Goal: Check status: Check status

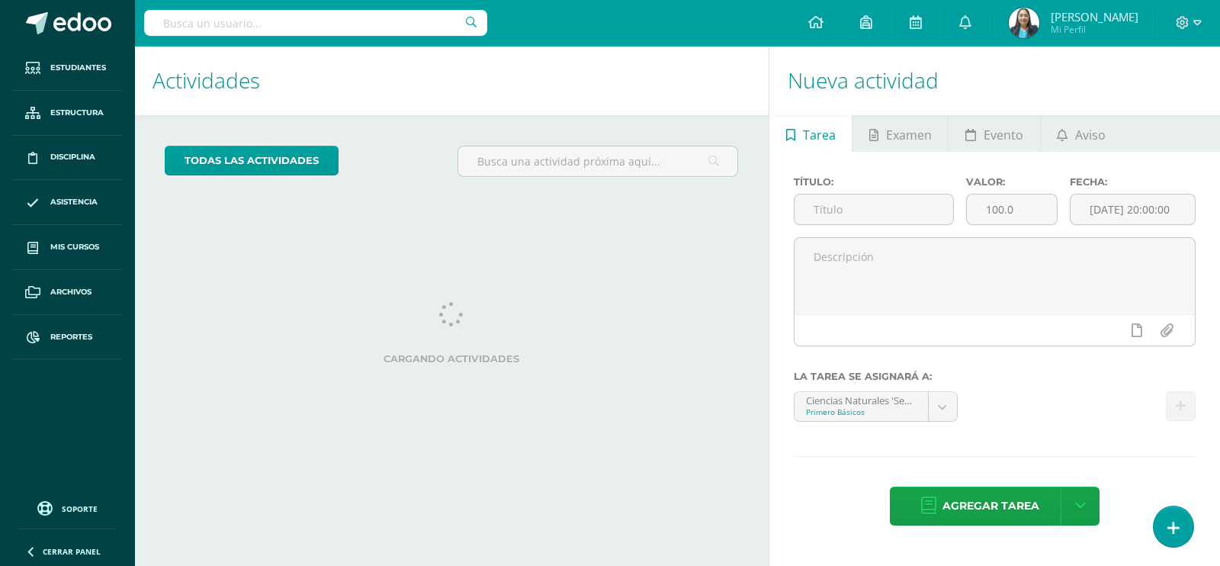
click at [393, 22] on input "text" at bounding box center [315, 23] width 343 height 26
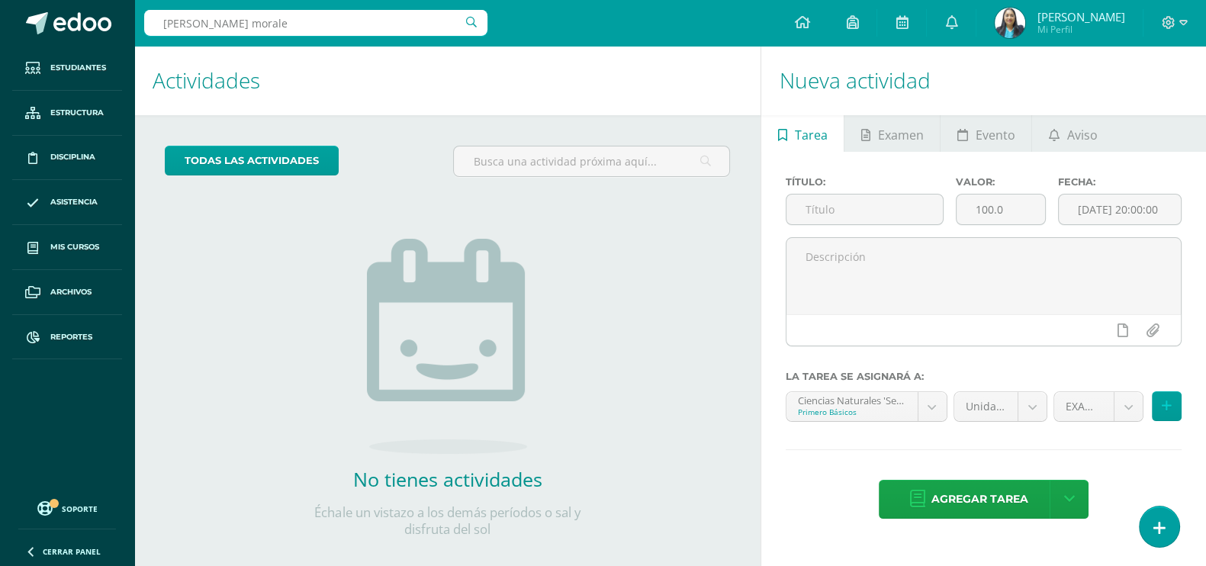
type input "jefferson morales"
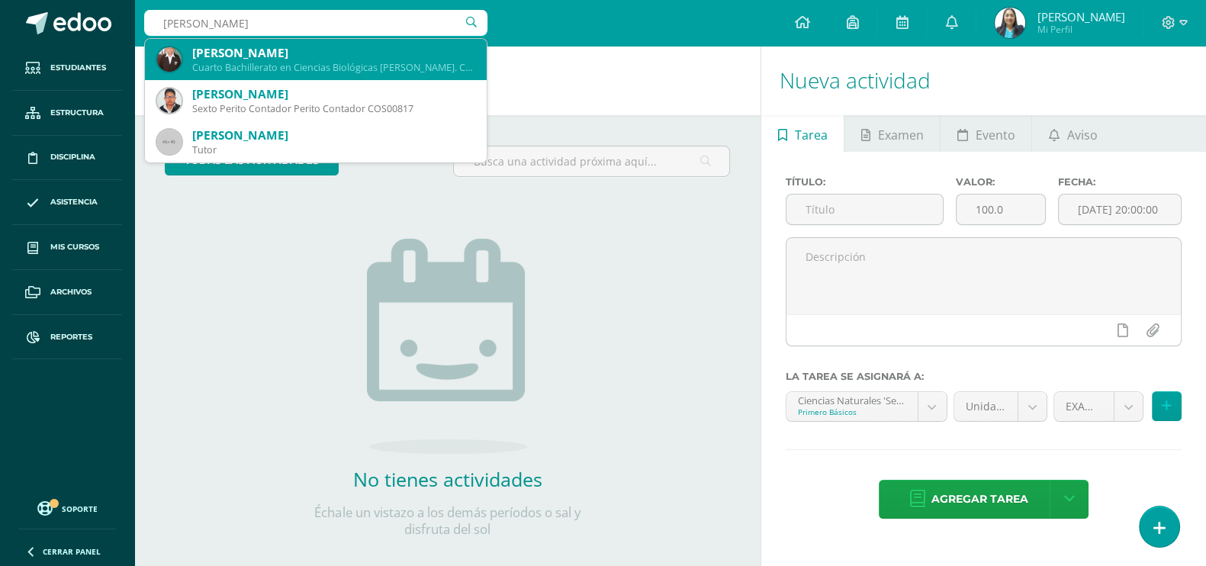
click at [322, 59] on div "Jeferson Jariel Morales Carcamo" at bounding box center [333, 53] width 282 height 16
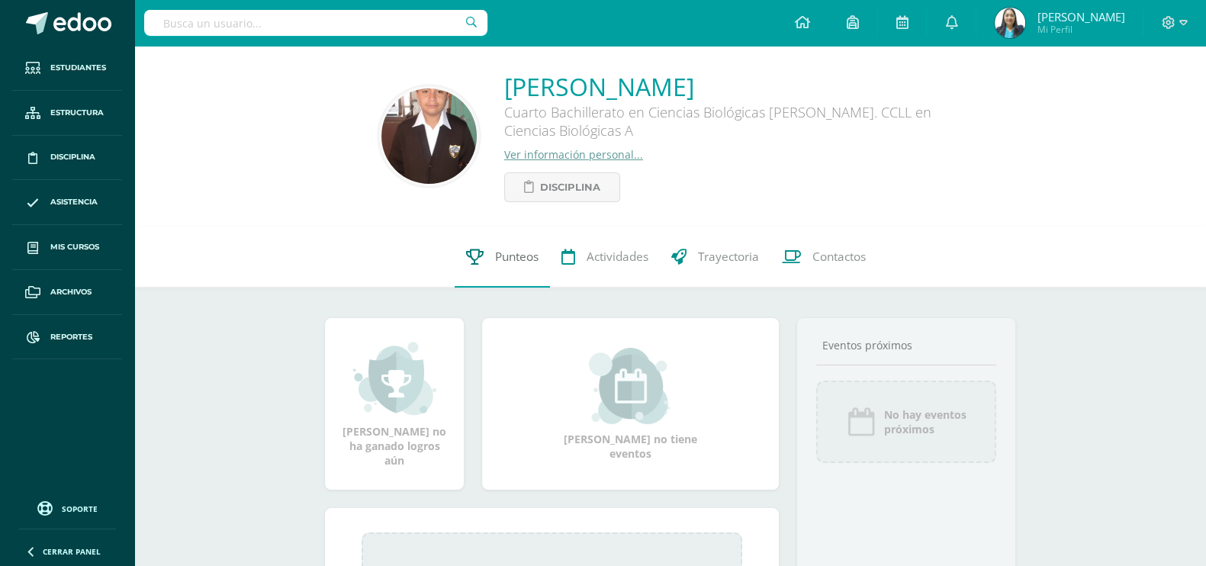
click at [517, 262] on span "Punteos" at bounding box center [516, 257] width 43 height 16
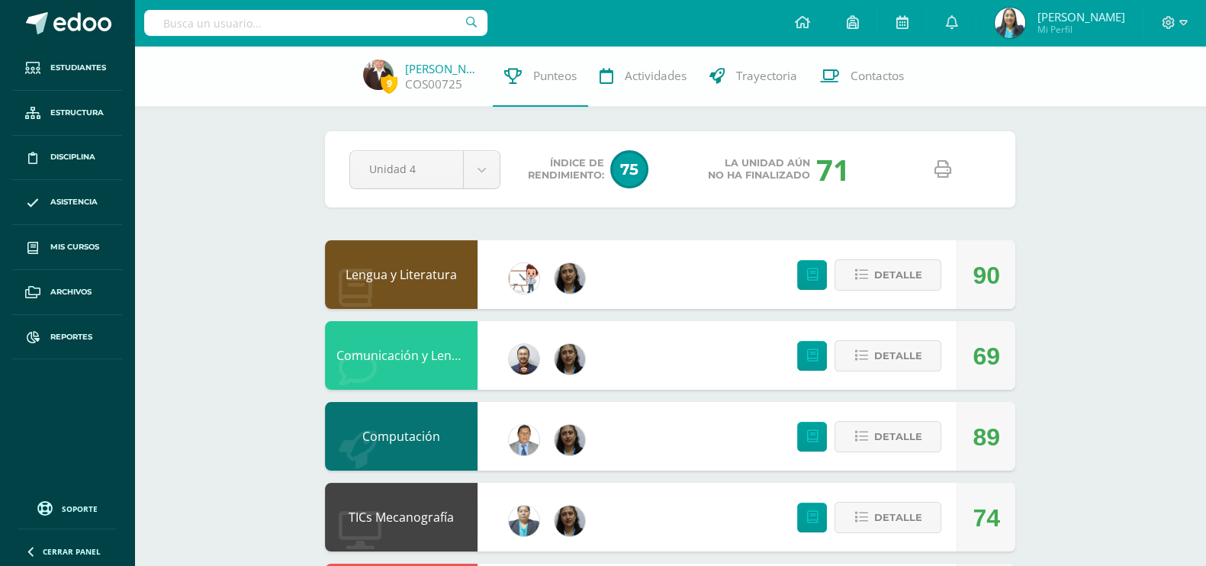
click at [936, 163] on icon at bounding box center [942, 169] width 17 height 17
click at [393, 21] on input "text" at bounding box center [315, 23] width 343 height 26
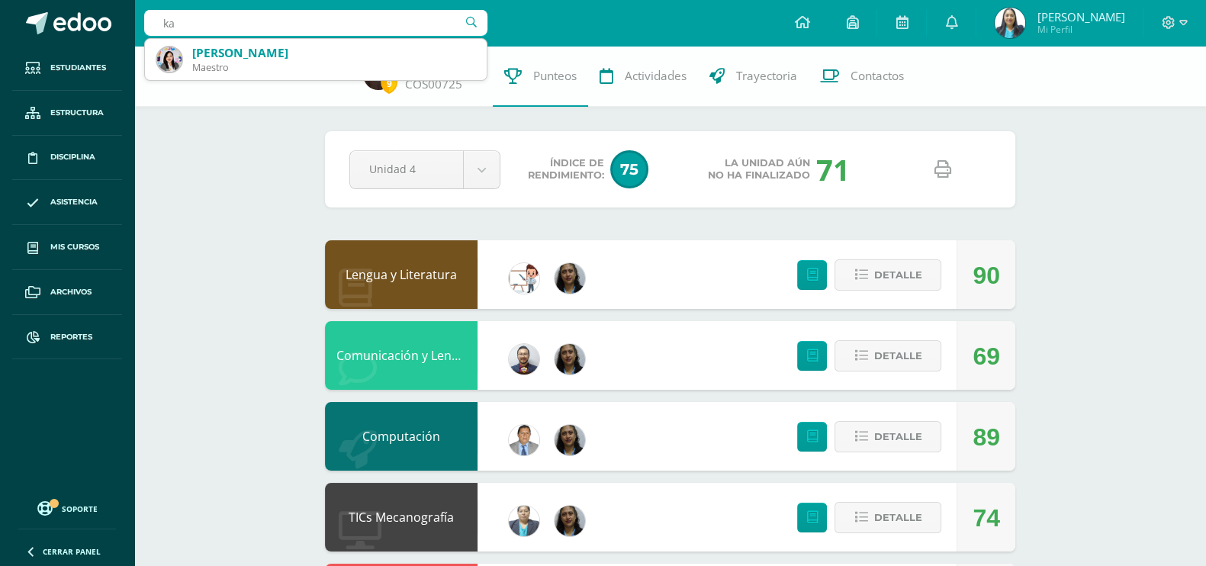
type input "k"
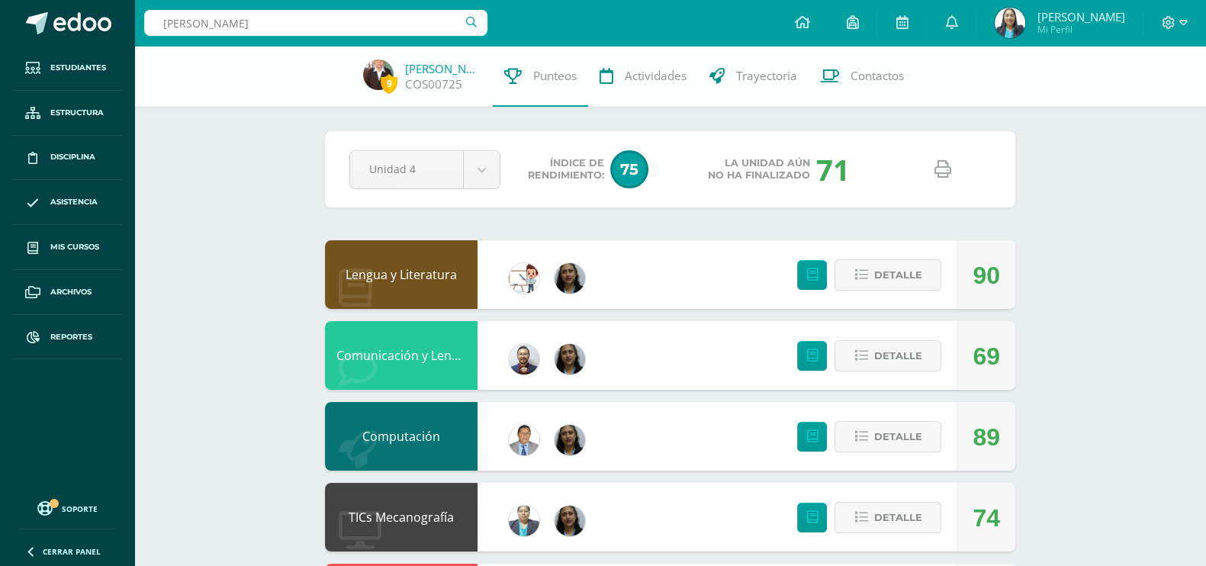
type input "[PERSON_NAME]"
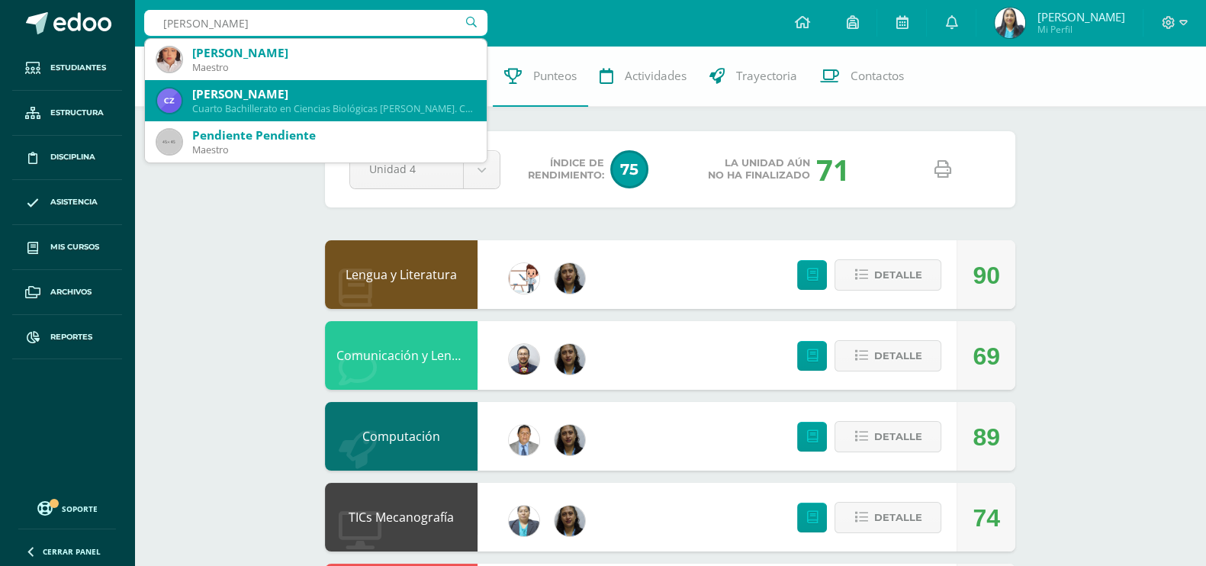
click at [371, 93] on div "Catherine Yulissa Zúñiga Rivera" at bounding box center [333, 94] width 282 height 16
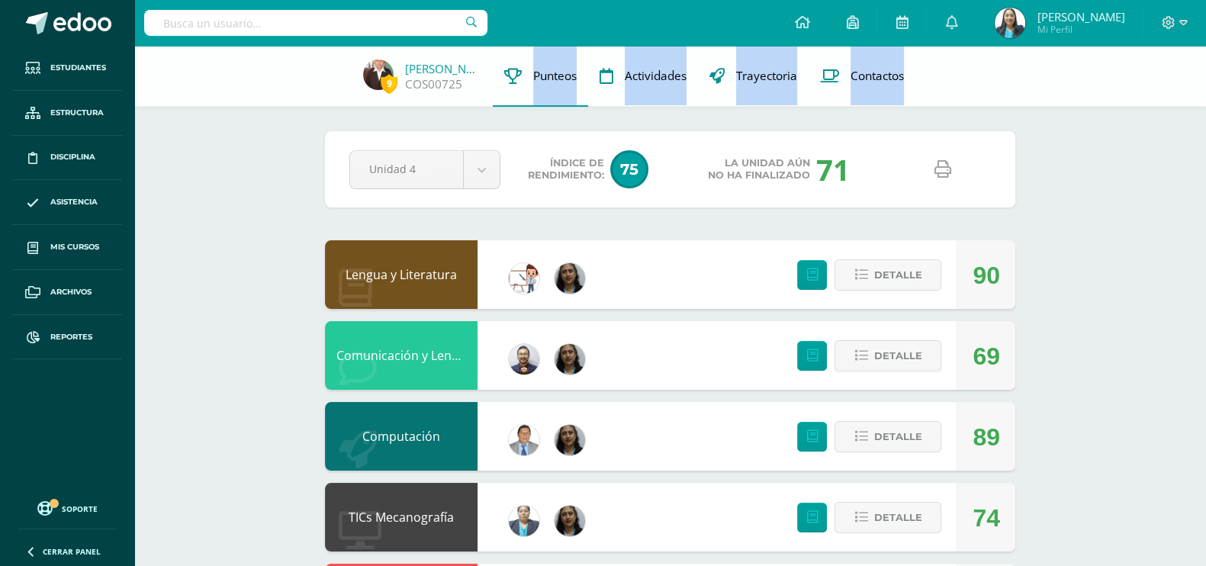
click at [371, 93] on div "9 Jeferson Morales COS00725 Punteos Actividades Trayectoria Contactos" at bounding box center [603, 76] width 1206 height 61
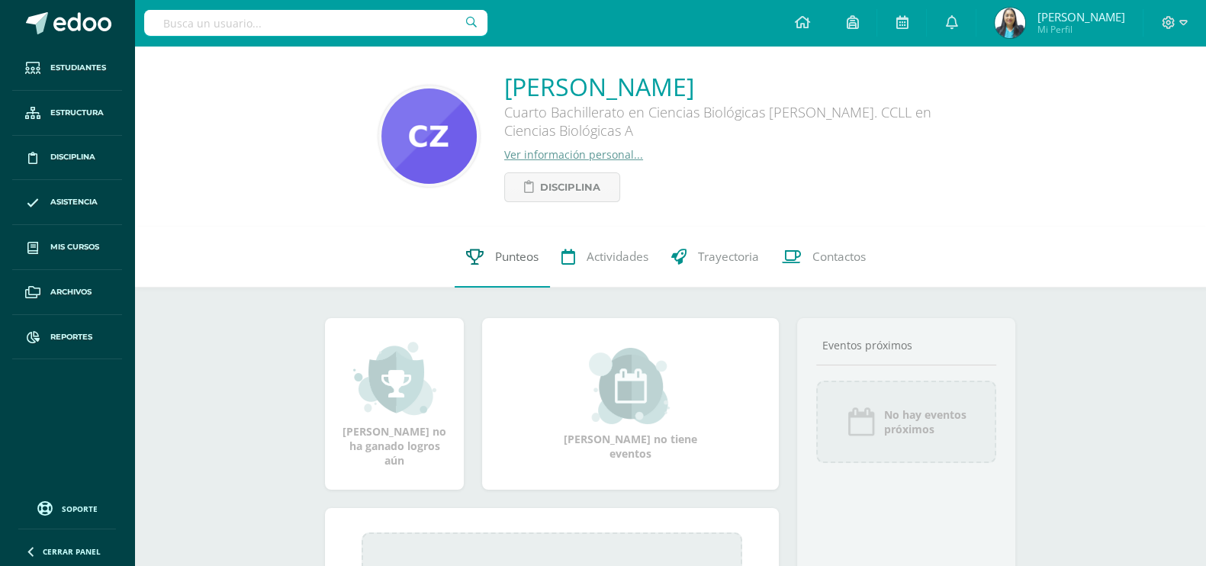
click at [505, 246] on link "Punteos" at bounding box center [502, 256] width 95 height 61
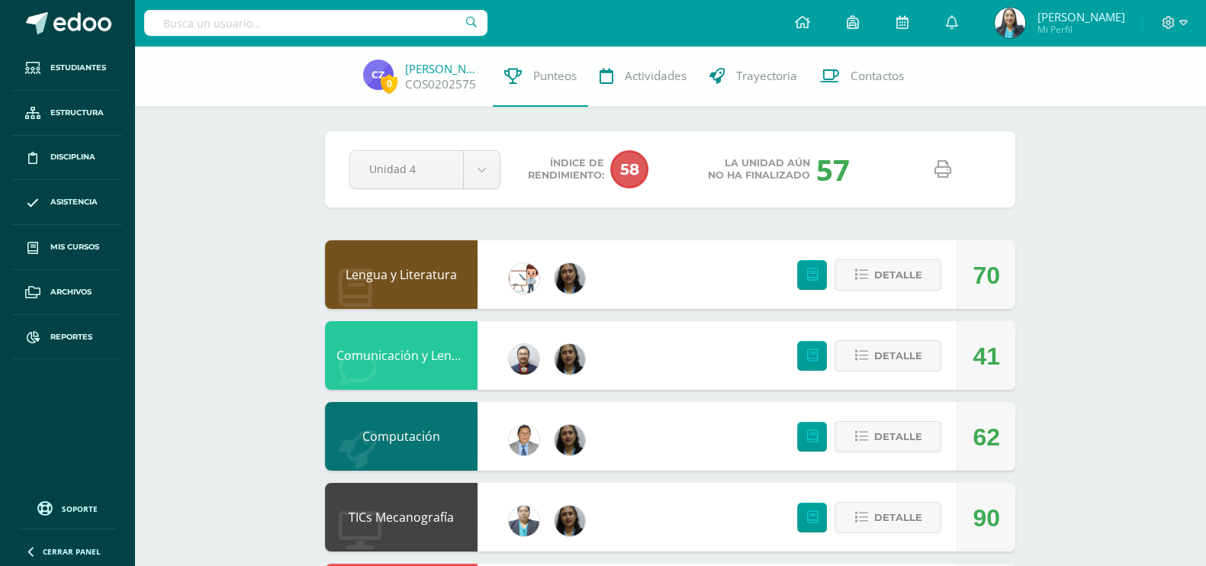
click at [942, 178] on link at bounding box center [942, 169] width 39 height 39
click at [435, 23] on input "text" at bounding box center [315, 23] width 343 height 26
